Goal: Task Accomplishment & Management: Manage account settings

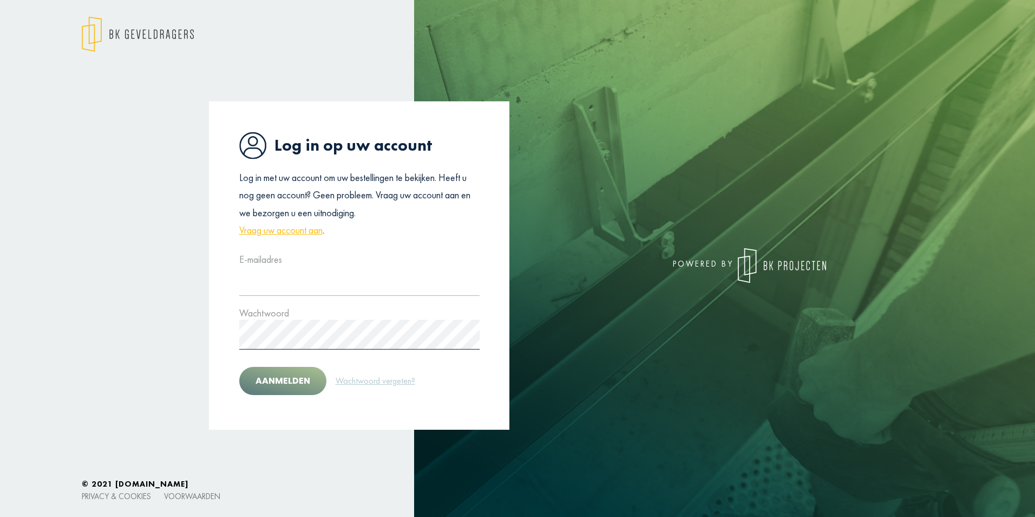
click at [291, 282] on input "text" at bounding box center [359, 281] width 240 height 30
type input "**********"
click at [393, 245] on div "**********" at bounding box center [359, 265] width 301 height 328
click at [361, 284] on input "**********" at bounding box center [359, 281] width 240 height 30
drag, startPoint x: 346, startPoint y: 283, endPoint x: 304, endPoint y: 291, distance: 42.5
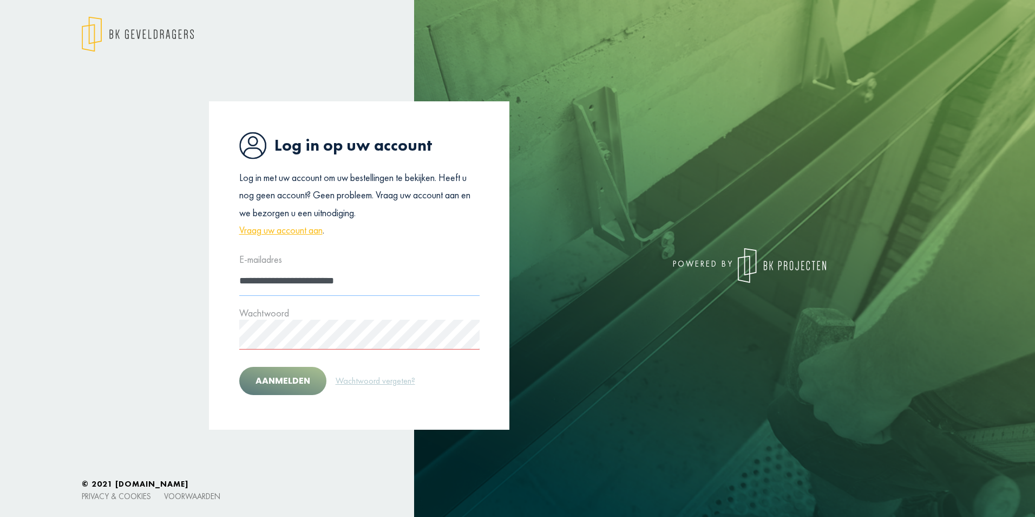
click at [304, 291] on input "**********" at bounding box center [359, 281] width 240 height 30
click at [205, 198] on div "**********" at bounding box center [359, 265] width 317 height 328
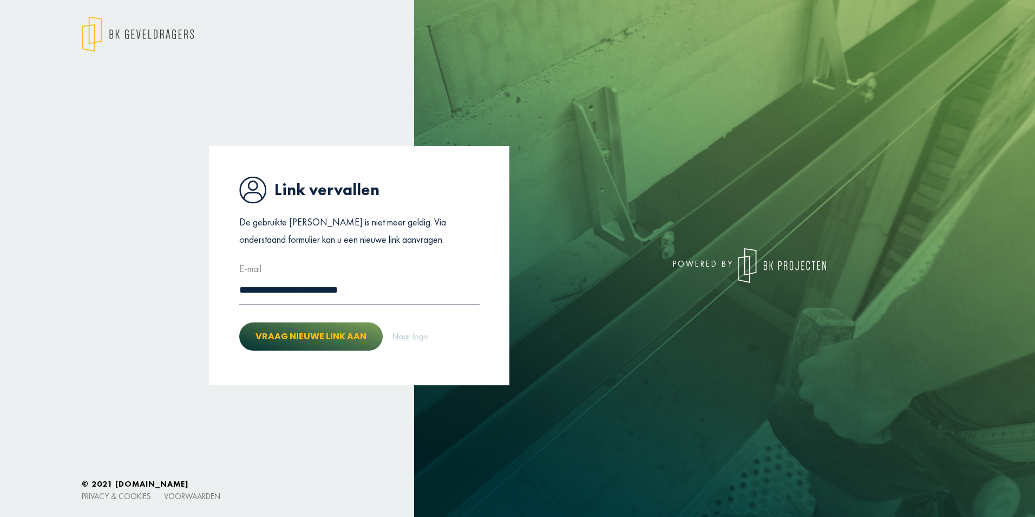
click at [323, 335] on button "Vraag nieuwe link aan" at bounding box center [311, 336] width 144 height 28
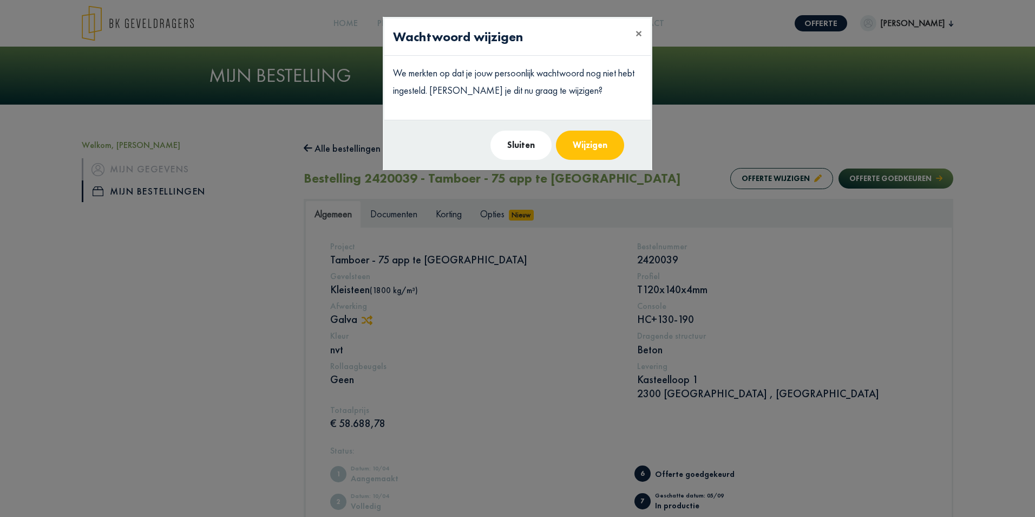
click at [589, 144] on button "Wijzigen" at bounding box center [590, 145] width 68 height 29
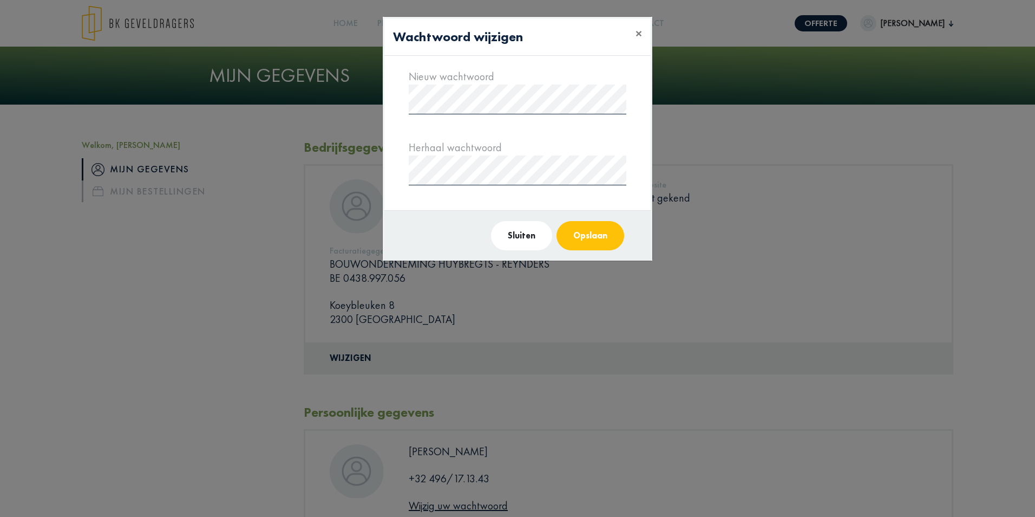
click at [591, 233] on button "Opslaan" at bounding box center [591, 235] width 68 height 29
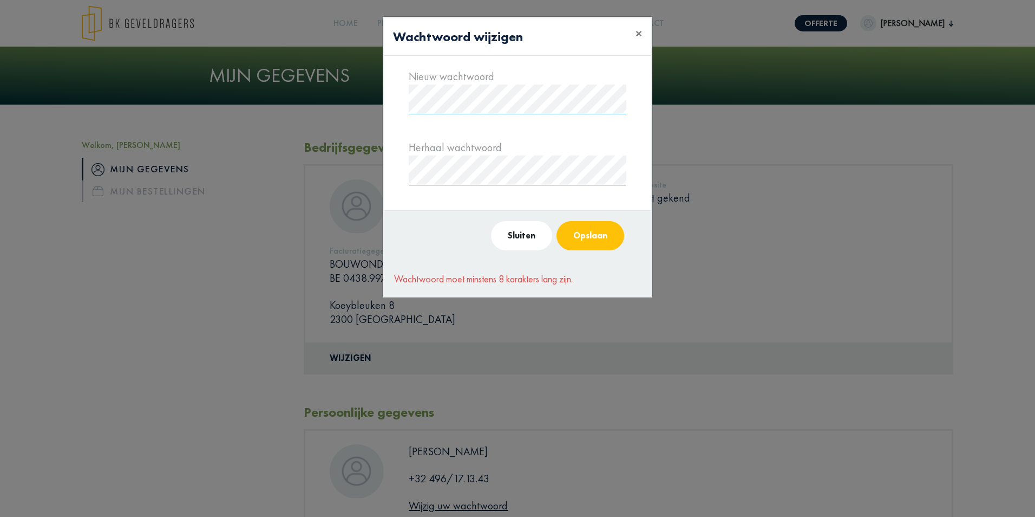
click at [357, 89] on modal-container "Wachtwoord wijzigen × Nieuw wachtwoord Herhaal wachtwoord Sluiten Opslaan Wacht…" at bounding box center [517, 258] width 1035 height 517
click at [403, 173] on div "Nieuw wachtwoord Herhaal wachtwoord" at bounding box center [517, 133] width 266 height 154
click at [597, 229] on button "Opslaan" at bounding box center [591, 235] width 68 height 29
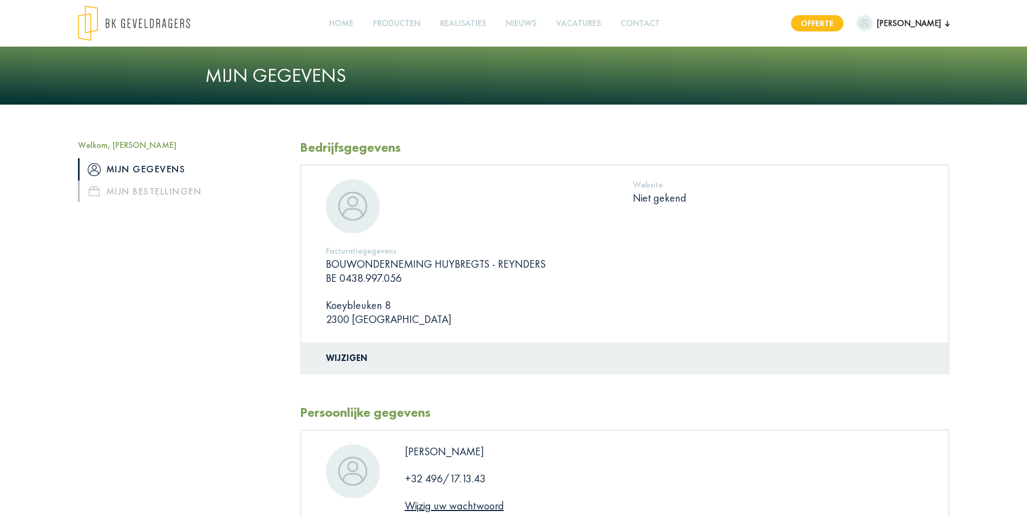
click at [791, 22] on link "Offerte" at bounding box center [817, 23] width 53 height 16
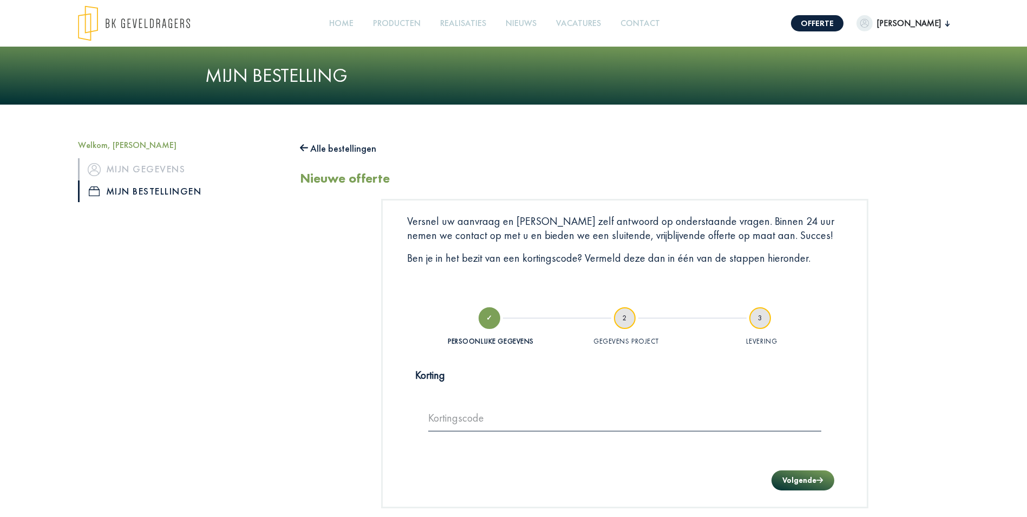
click at [950, 24] on div "Offerte Thomas Anthonissen Welkom, Thomas Anthonissen Mijn gegevens Mijn bestel…" at bounding box center [514, 23] width 910 height 36
click at [947, 24] on button "[PERSON_NAME]" at bounding box center [903, 23] width 93 height 16
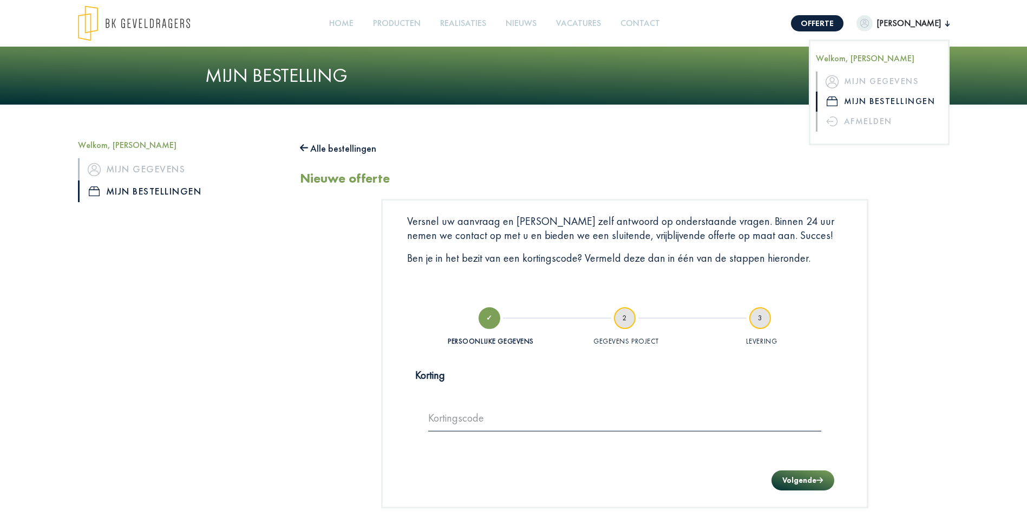
click at [887, 100] on link "Mijn bestellingen" at bounding box center [879, 102] width 127 height 20
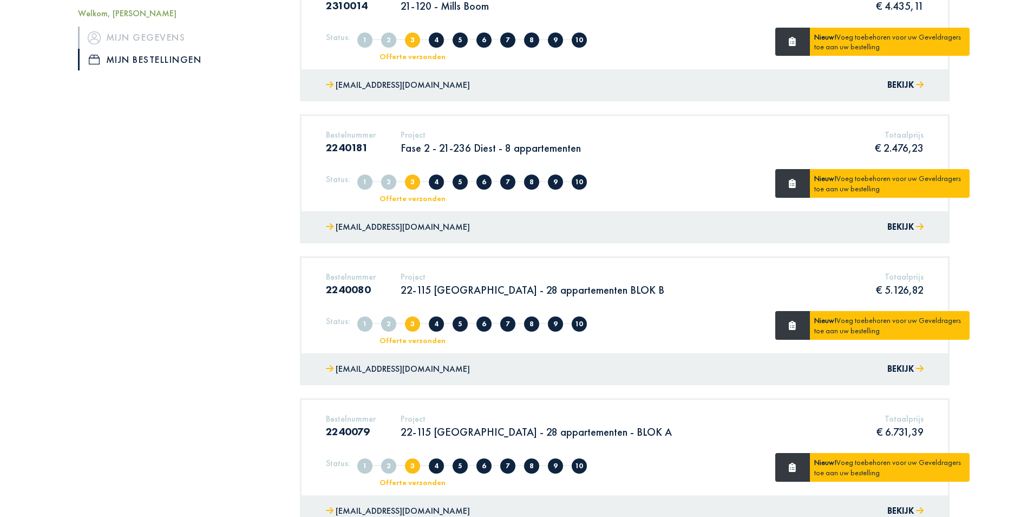
scroll to position [1191, 0]
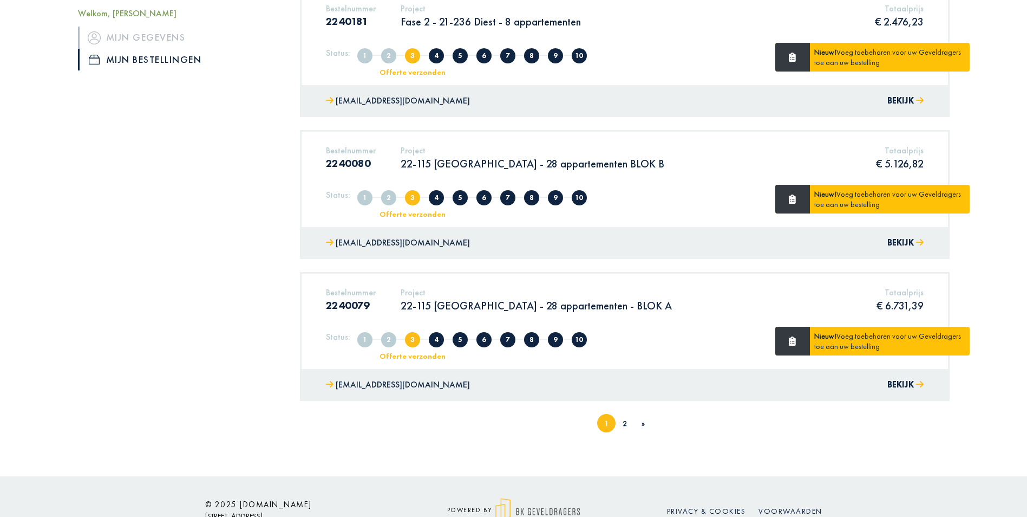
click at [622, 421] on li "2" at bounding box center [625, 423] width 18 height 18
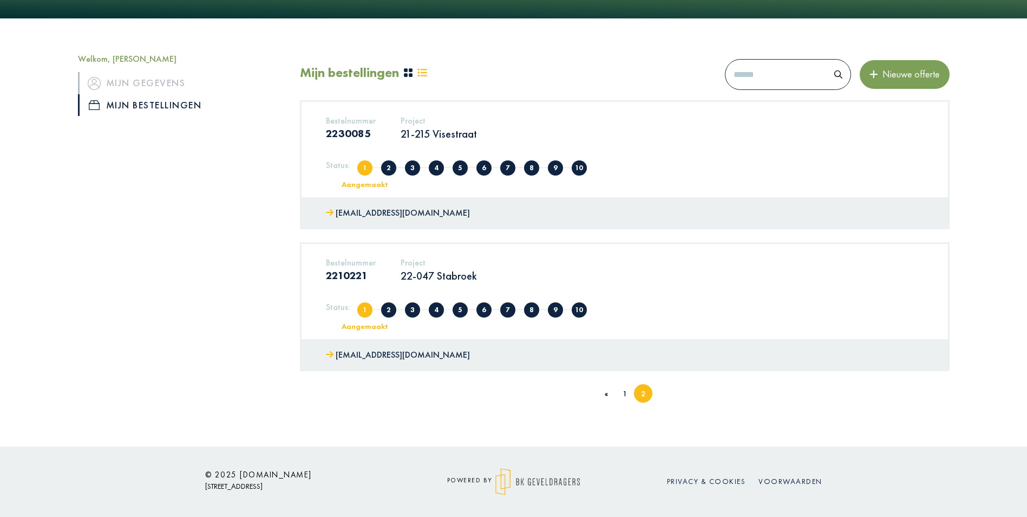
click at [624, 390] on link "1" at bounding box center [625, 393] width 4 height 10
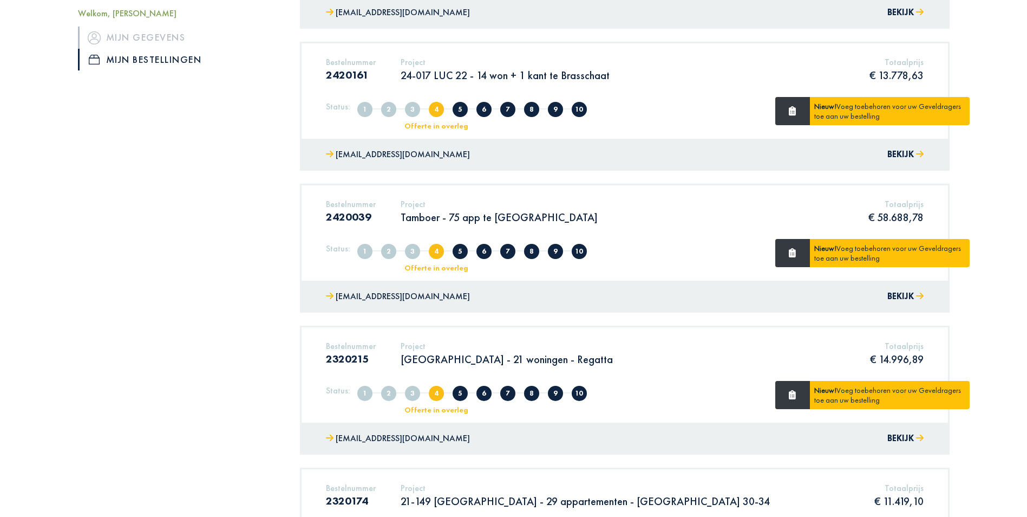
scroll to position [433, 0]
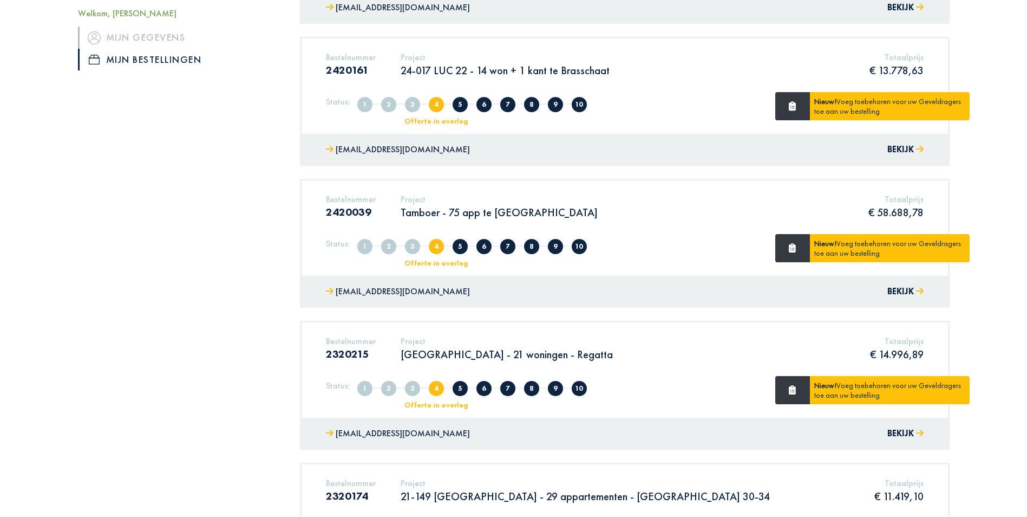
click at [477, 218] on p "Tamboer - 75 app te Turnhout" at bounding box center [499, 212] width 197 height 14
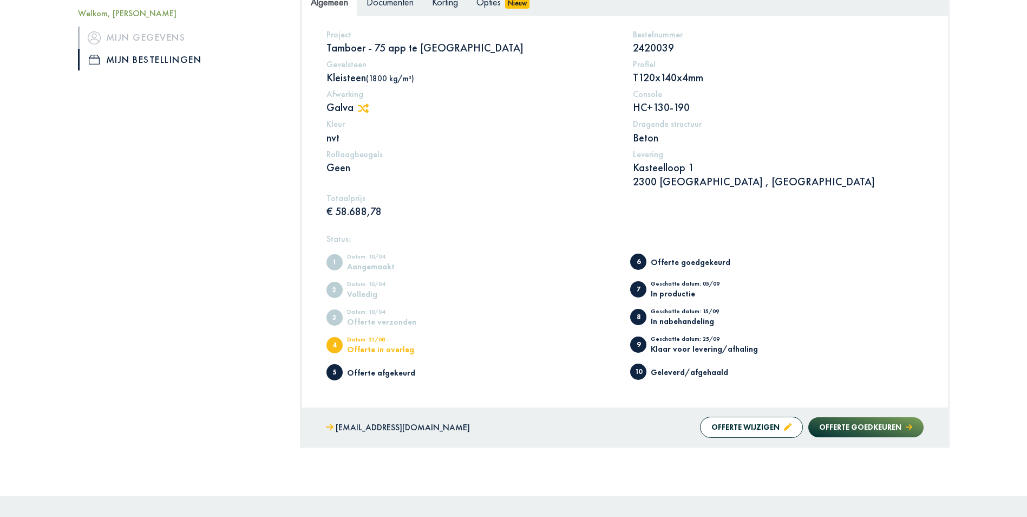
scroll to position [217, 0]
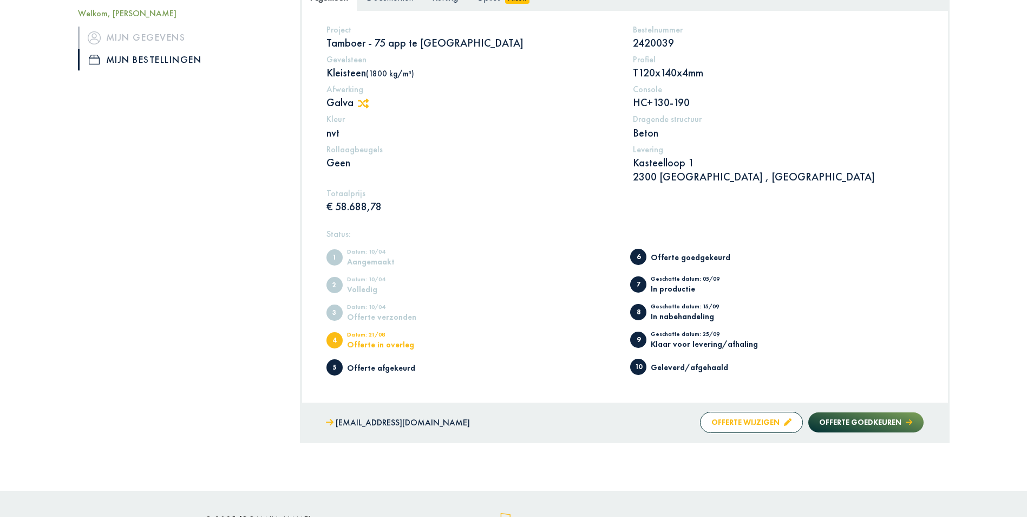
click at [734, 424] on button "Offerte wijzigen" at bounding box center [751, 422] width 103 height 21
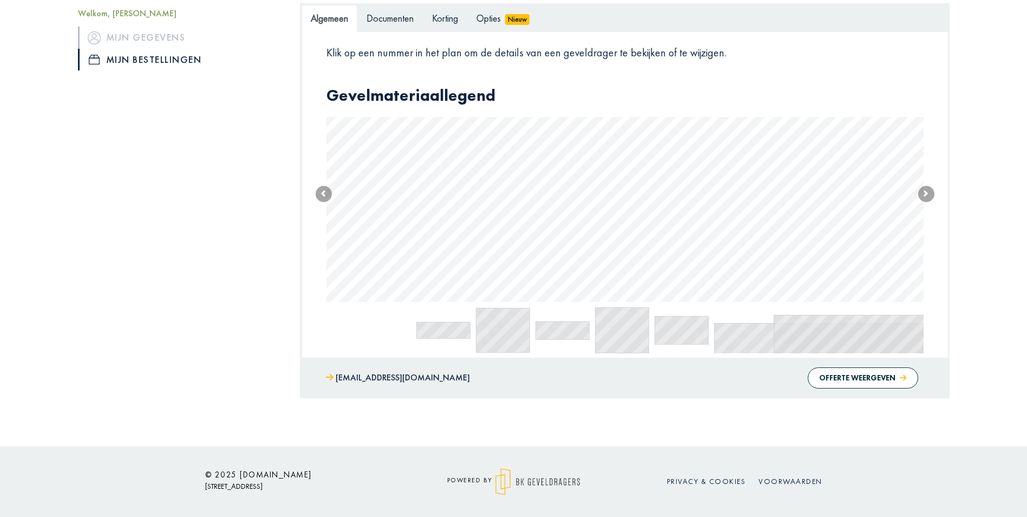
scroll to position [195, 0]
click at [930, 192] on span at bounding box center [926, 194] width 16 height 16
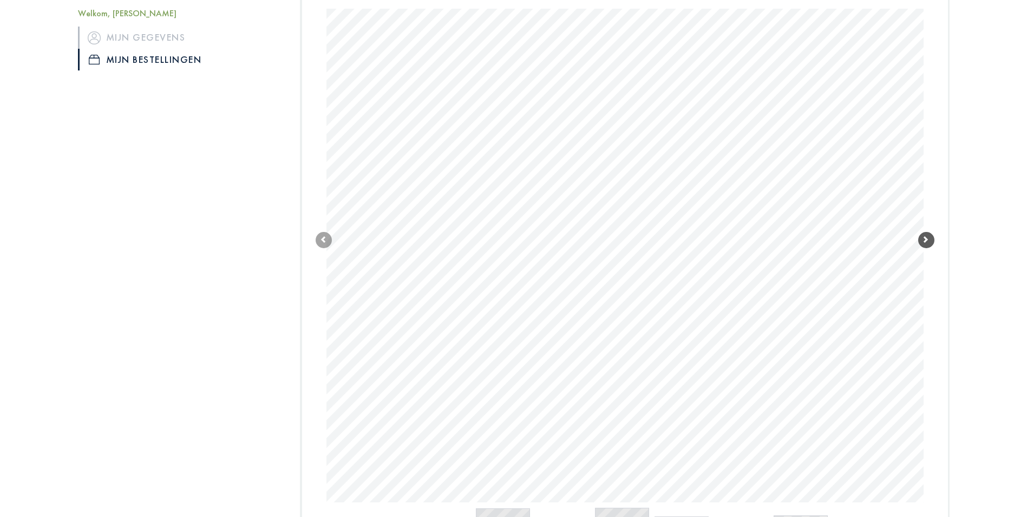
click at [929, 236] on span at bounding box center [926, 240] width 16 height 16
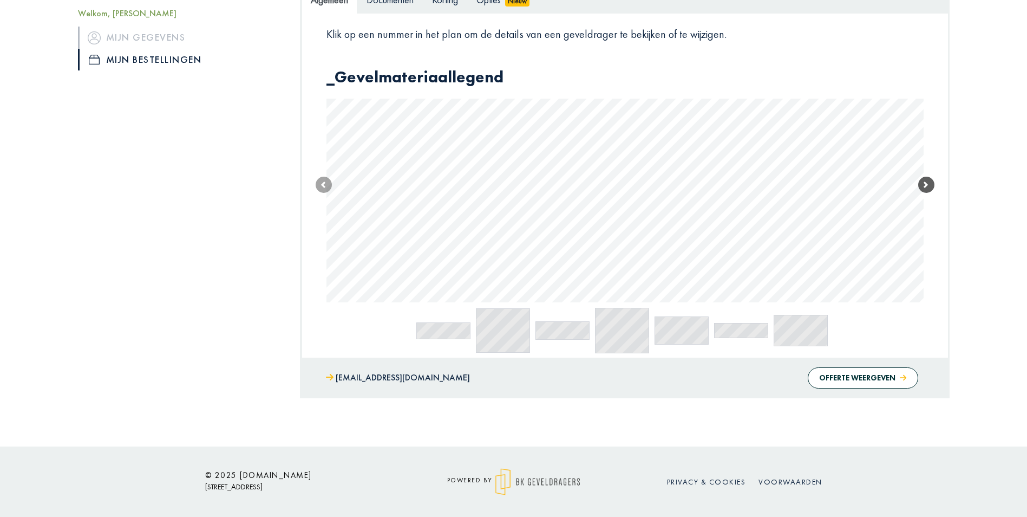
scroll to position [214, 0]
click at [929, 189] on span at bounding box center [926, 185] width 16 height 16
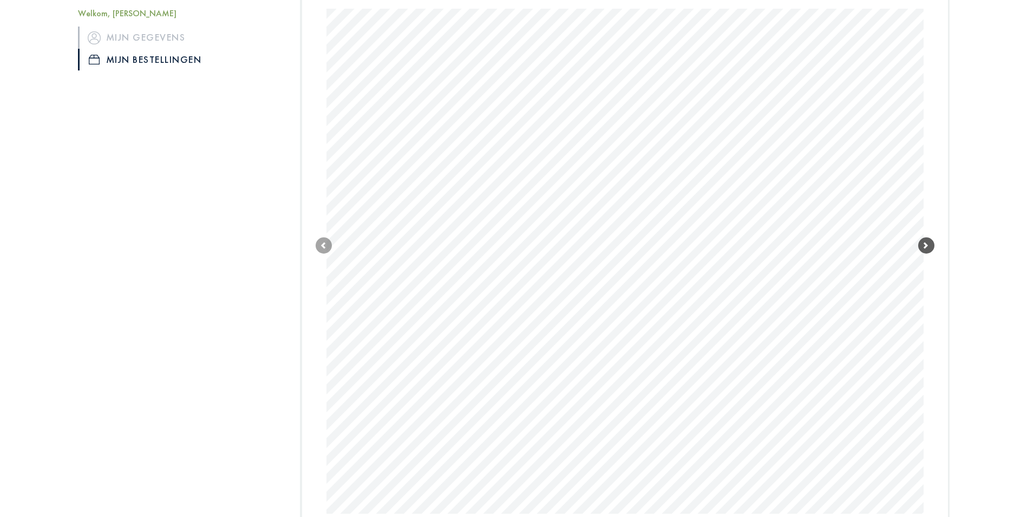
click at [928, 244] on span at bounding box center [926, 245] width 16 height 16
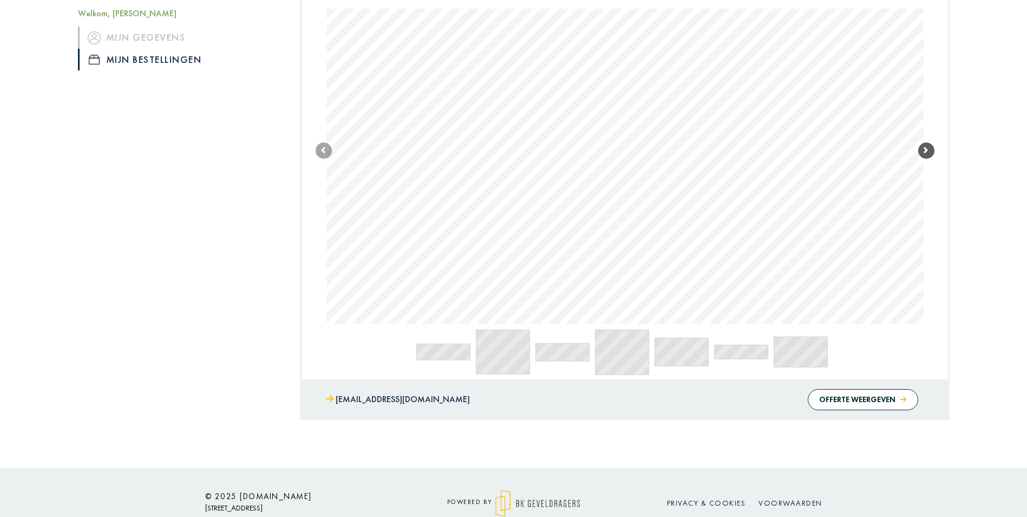
click at [930, 155] on span at bounding box center [926, 150] width 16 height 16
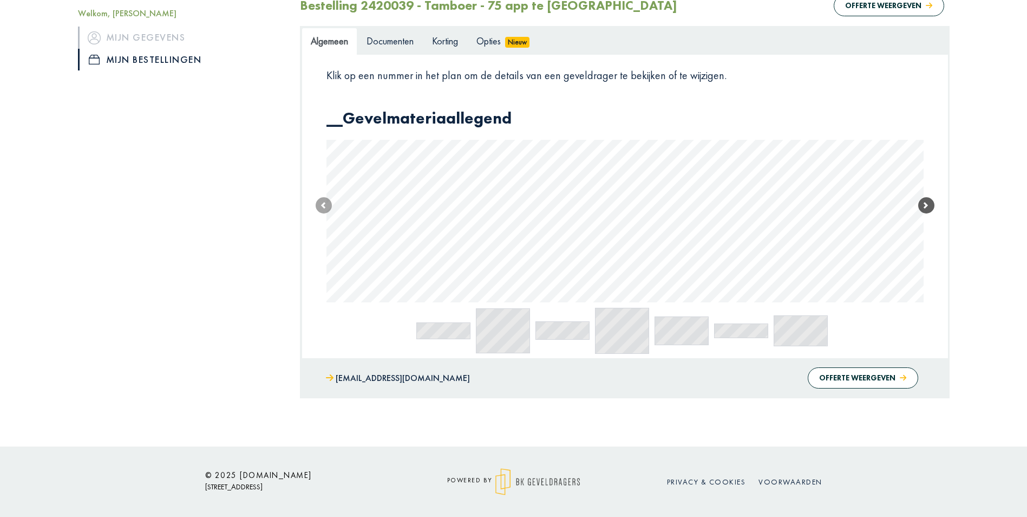
click at [934, 205] on span at bounding box center [926, 205] width 16 height 16
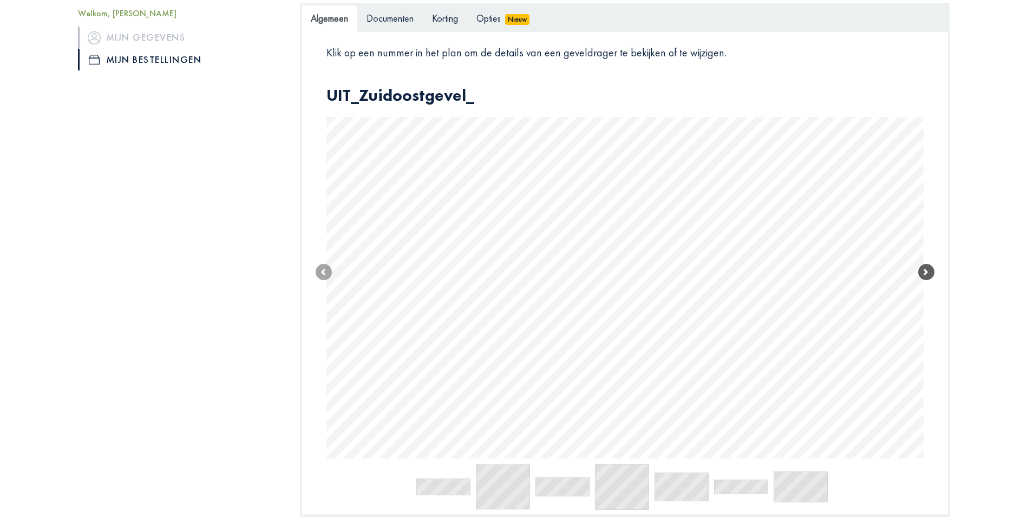
scroll to position [304, 0]
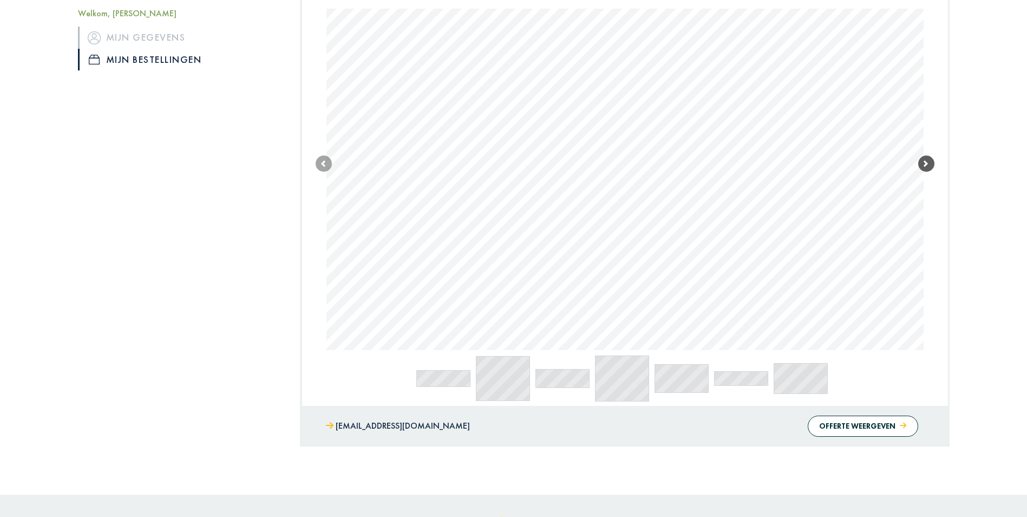
click at [931, 169] on span at bounding box center [926, 163] width 16 height 16
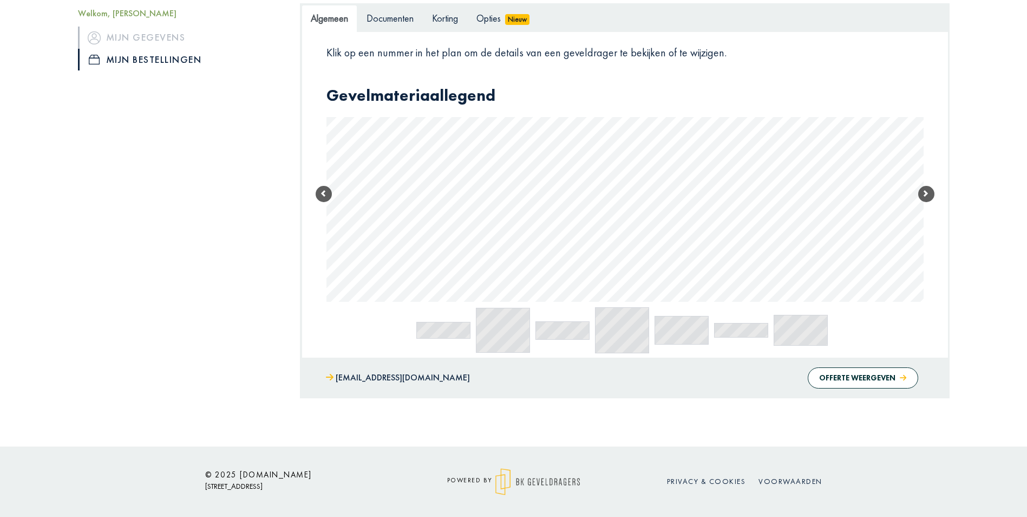
scroll to position [0, 0]
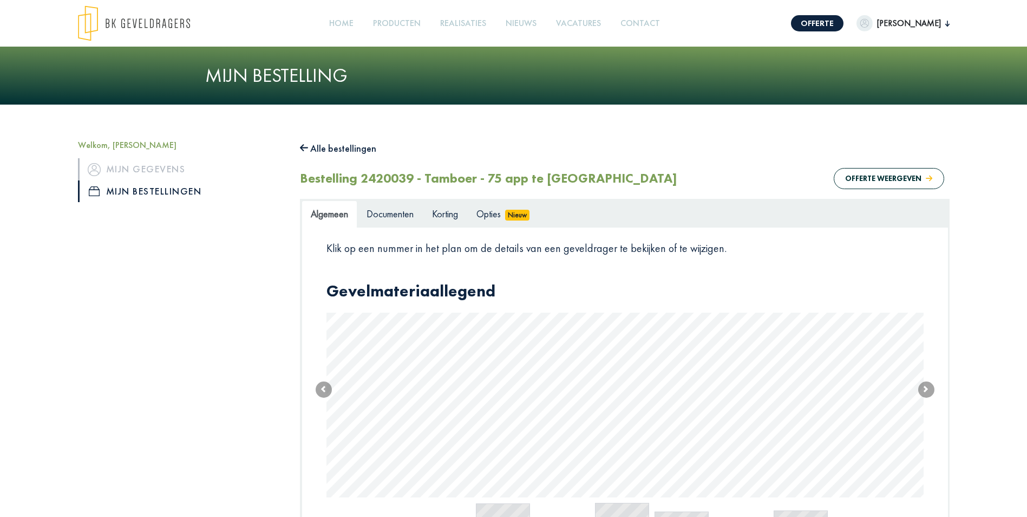
click at [330, 143] on button "Alle bestellingen" at bounding box center [338, 148] width 77 height 17
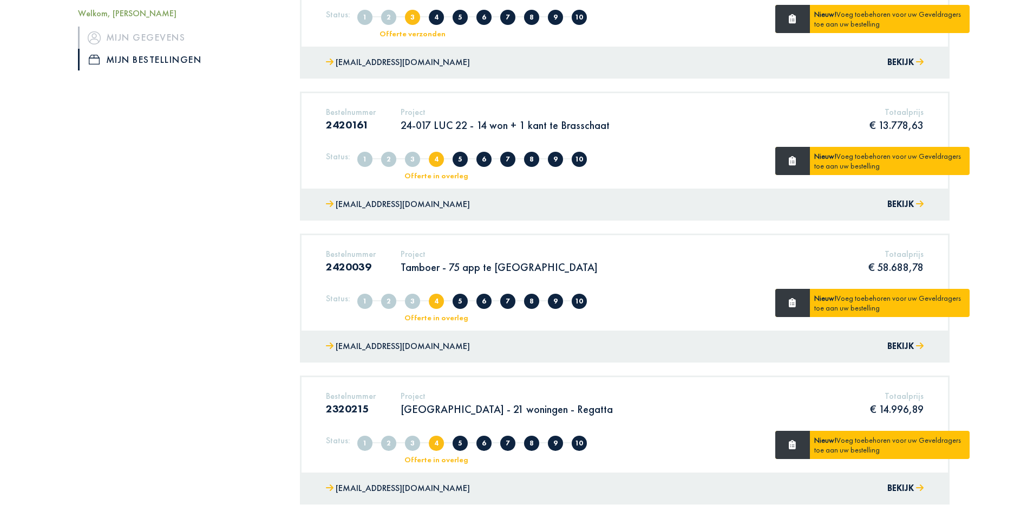
scroll to position [379, 0]
click at [604, 249] on div "Bestelnummer 2420039 Project Tamboer - 75 app te Turnhout Totaalprijs € 58.688,…" at bounding box center [625, 264] width 614 height 33
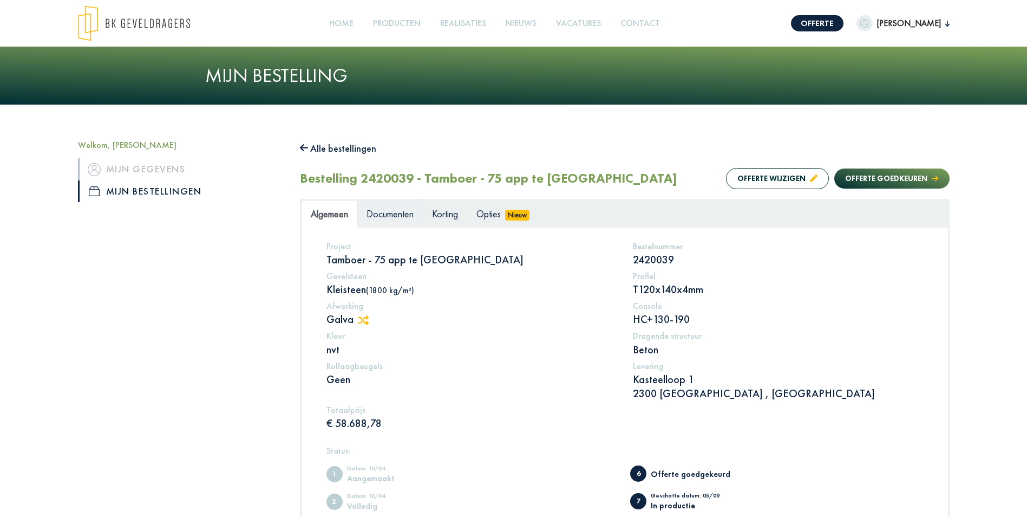
click at [394, 225] on link "Documenten" at bounding box center [390, 213] width 66 height 27
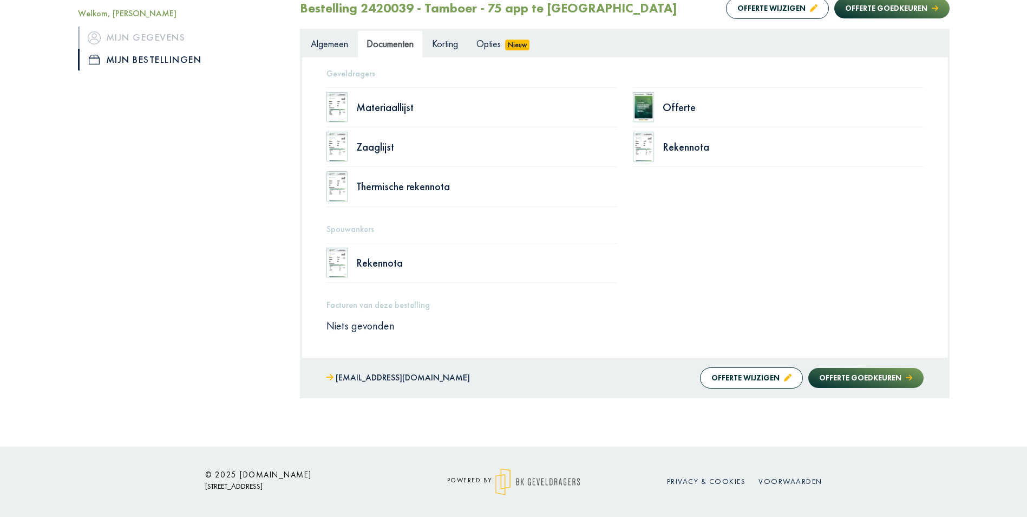
scroll to position [8, 0]
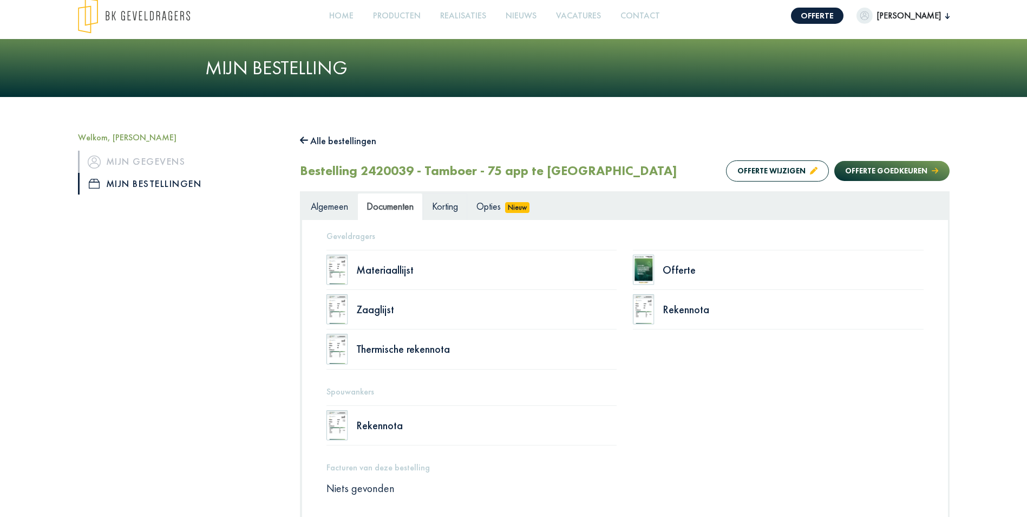
click at [452, 204] on span "Korting" at bounding box center [445, 206] width 26 height 12
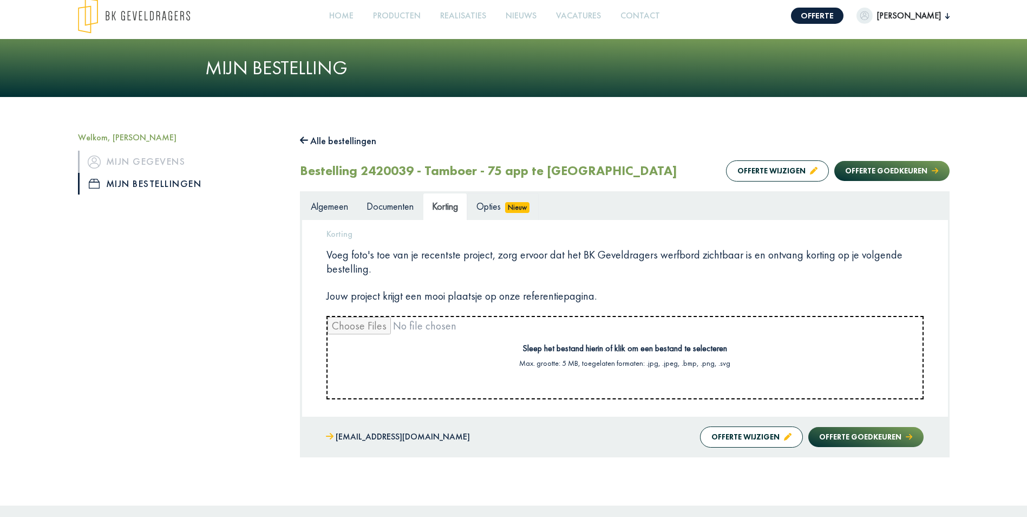
click at [491, 209] on span "Opties" at bounding box center [489, 206] width 24 height 12
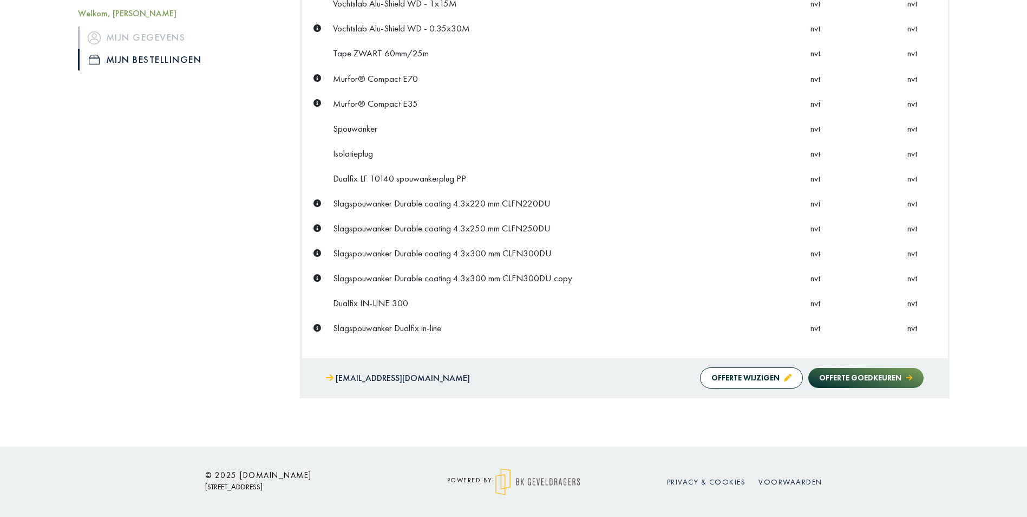
scroll to position [0, 0]
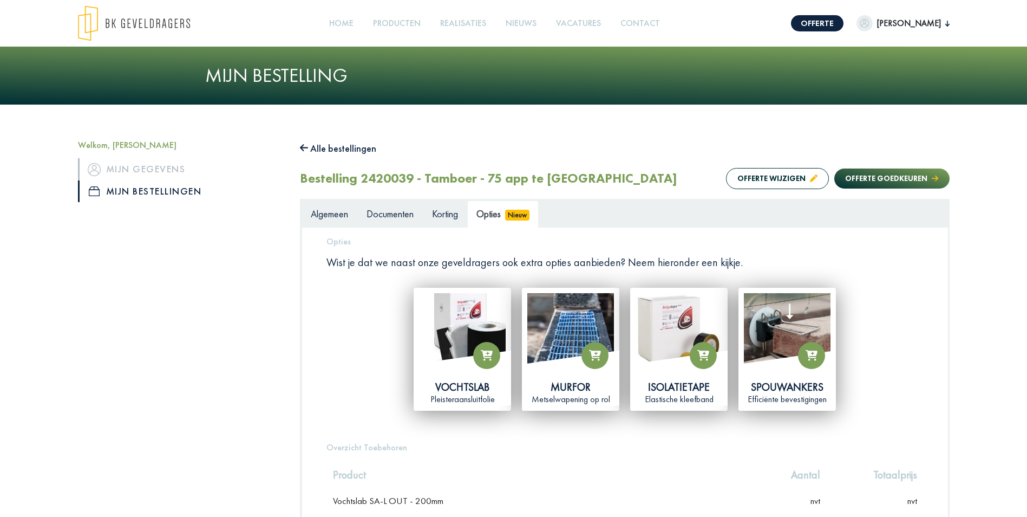
click at [339, 148] on button "Alle bestellingen" at bounding box center [338, 148] width 77 height 17
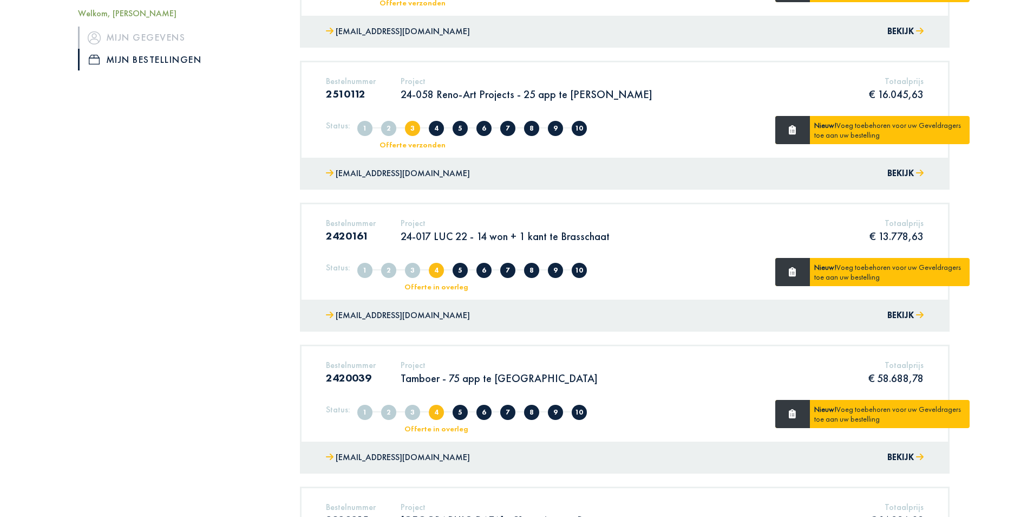
scroll to position [379, 0]
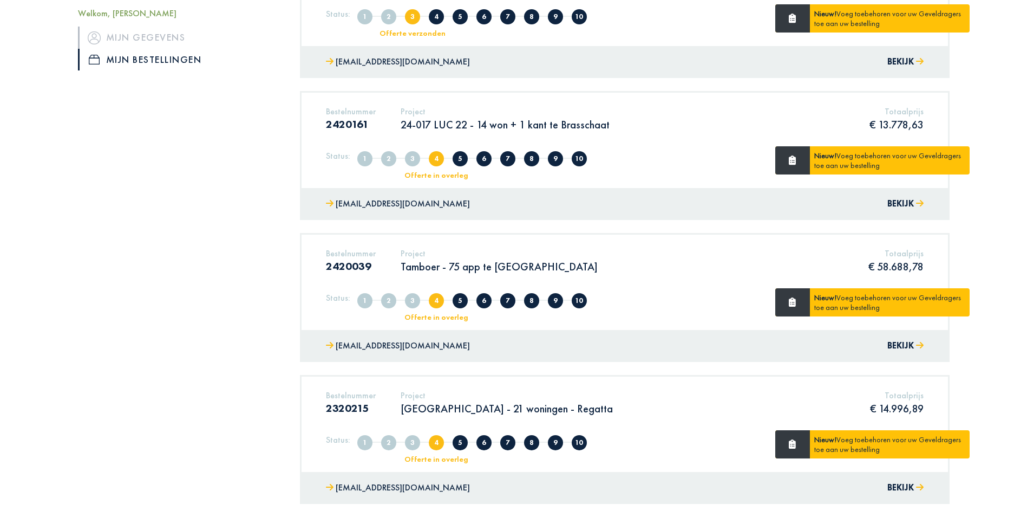
click at [500, 268] on p "Tamboer - 75 app te Turnhout" at bounding box center [499, 266] width 197 height 14
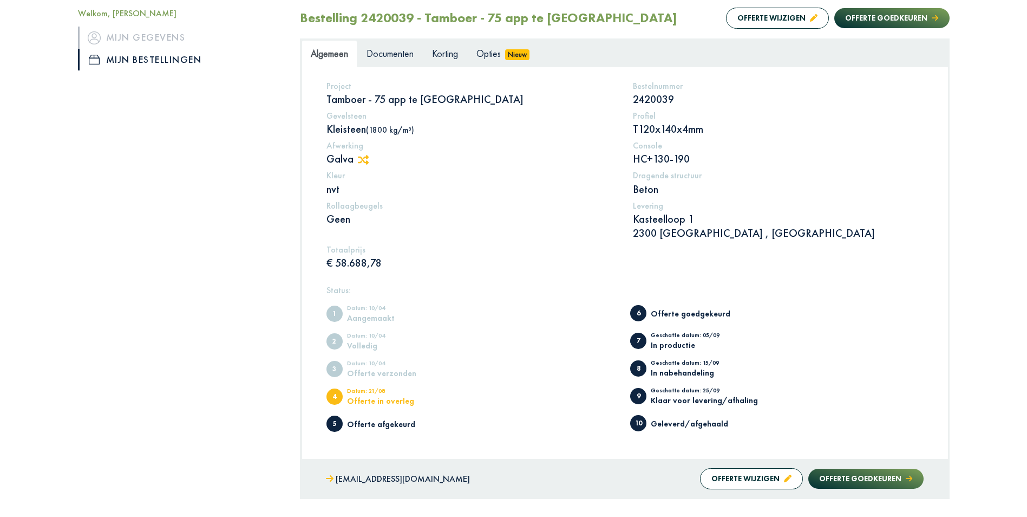
scroll to position [162, 0]
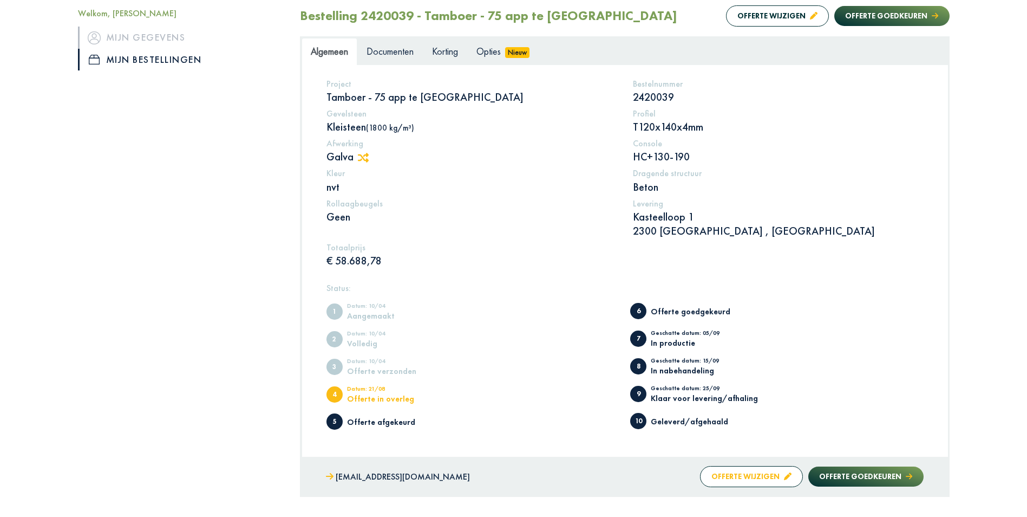
click at [722, 474] on button "Offerte wijzigen" at bounding box center [751, 476] width 103 height 21
